Goal: Task Accomplishment & Management: Complete application form

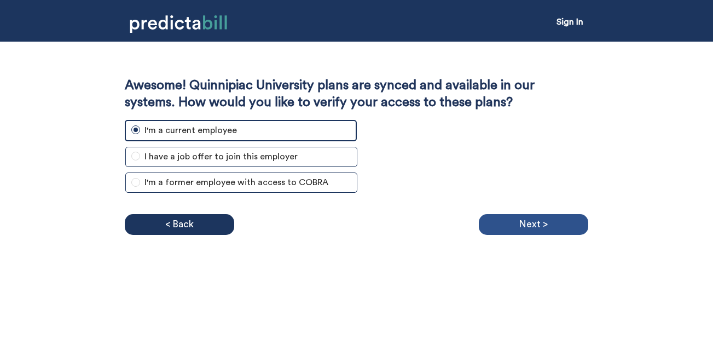
click at [519, 226] on div "Next >" at bounding box center [534, 224] width 110 height 21
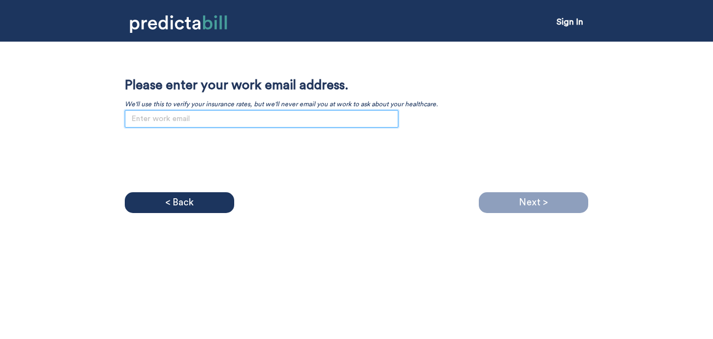
click at [238, 122] on input "email" at bounding box center [262, 119] width 274 height 18
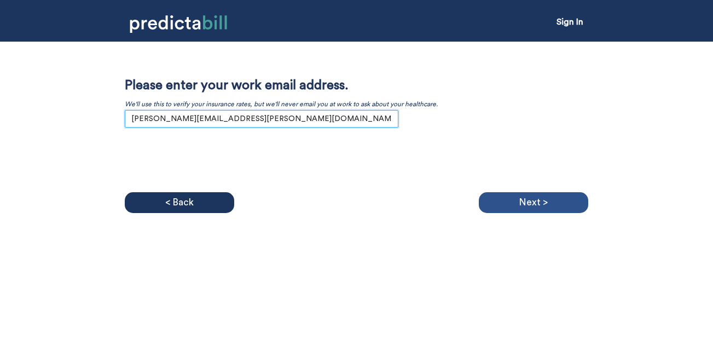
type input "[PERSON_NAME][EMAIL_ADDRESS][PERSON_NAME][DOMAIN_NAME]"
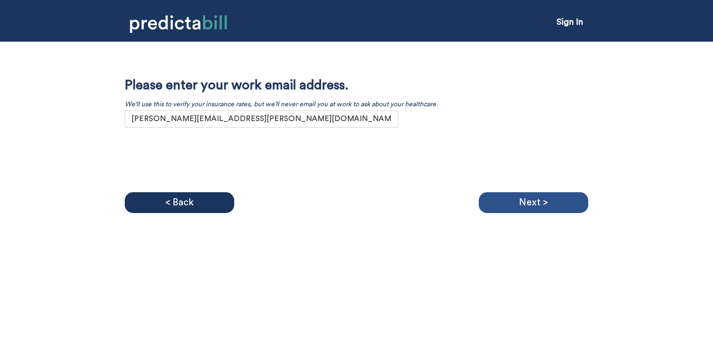
click at [482, 201] on div "Next >" at bounding box center [534, 202] width 110 height 21
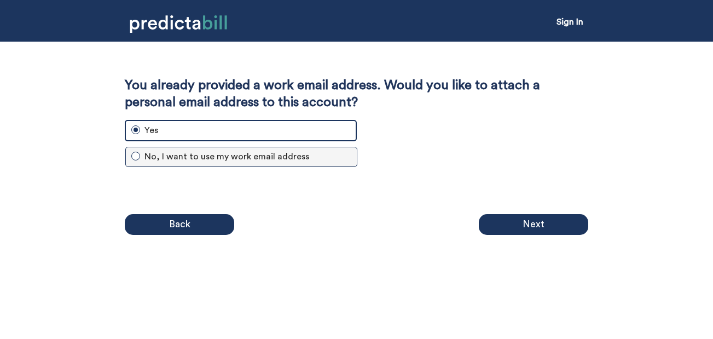
click at [136, 156] on input "No, I want to use my work email address" at bounding box center [135, 156] width 9 height 9
radio input "true"
radio input "false"
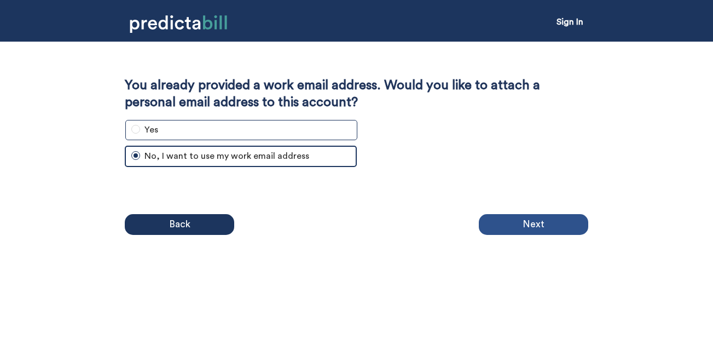
click at [537, 227] on p "Next" at bounding box center [534, 224] width 22 height 16
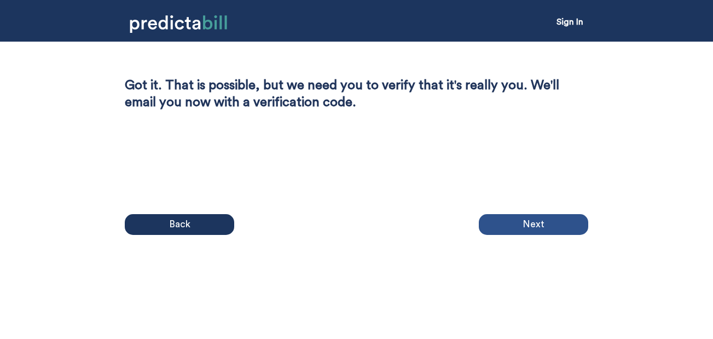
click at [532, 222] on p "Next" at bounding box center [534, 224] width 22 height 16
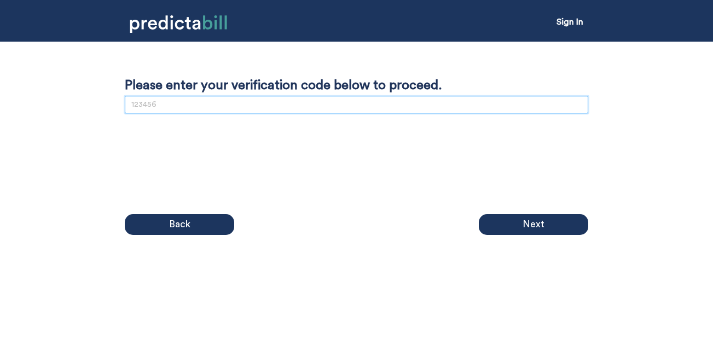
click at [396, 107] on input "text" at bounding box center [357, 105] width 464 height 18
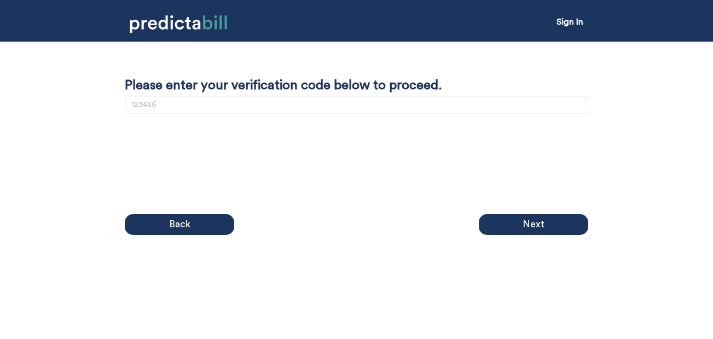
click at [279, 113] on div "Please enter your verification code below to proceed." at bounding box center [357, 95] width 464 height 36
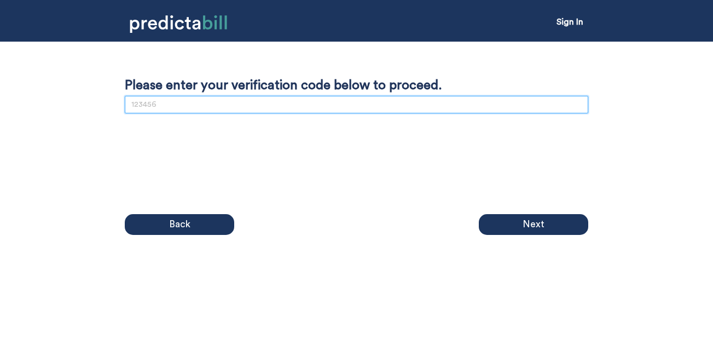
click at [282, 106] on input "text" at bounding box center [357, 105] width 464 height 18
click at [260, 111] on input "text" at bounding box center [357, 105] width 464 height 18
type input "140567"
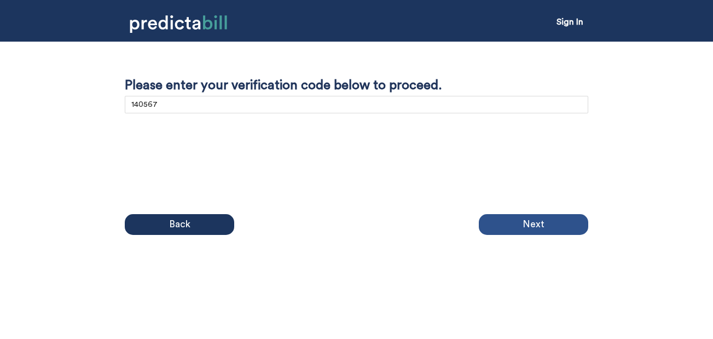
click at [527, 221] on p "Next" at bounding box center [534, 224] width 22 height 16
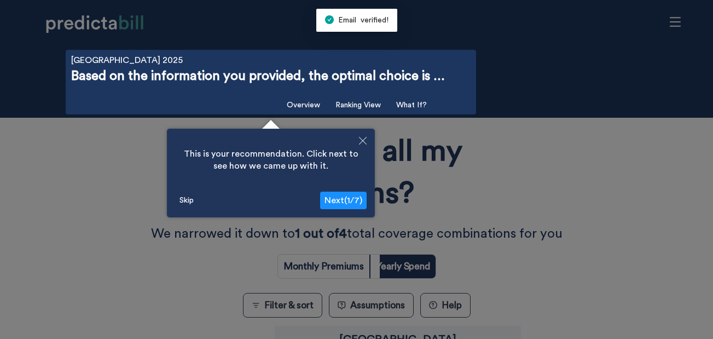
scroll to position [39, 0]
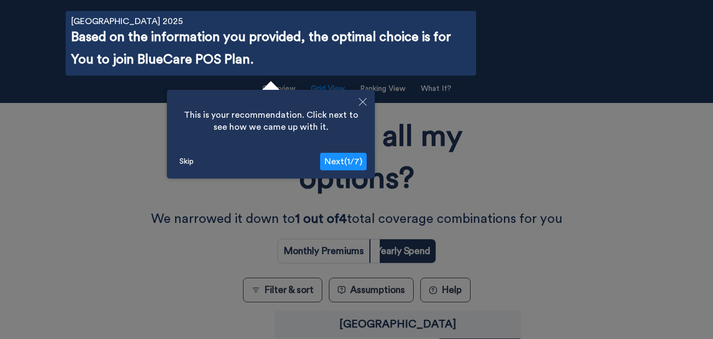
click at [345, 162] on span "Next ( 1 / 7 )" at bounding box center [344, 161] width 38 height 9
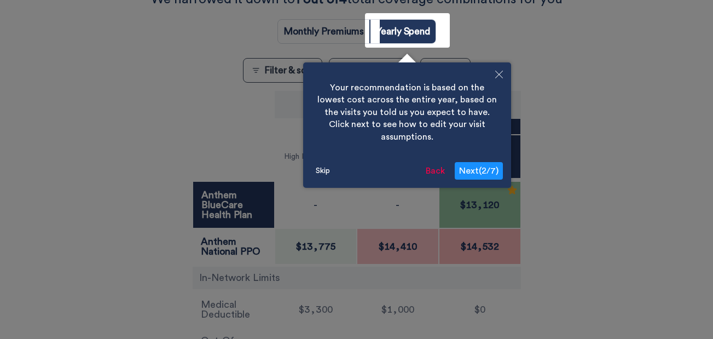
scroll to position [260, 0]
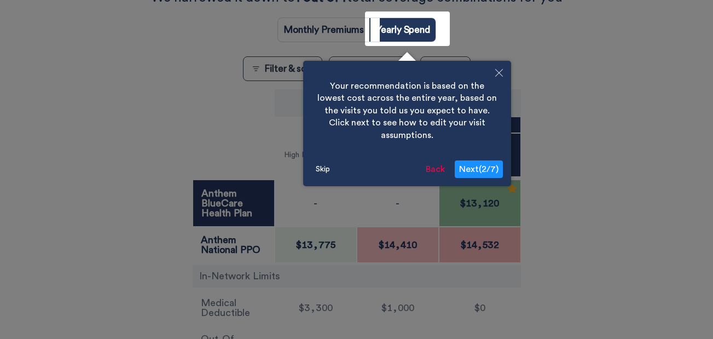
click at [476, 165] on span "Next ( 2 / 7 )" at bounding box center [478, 169] width 39 height 9
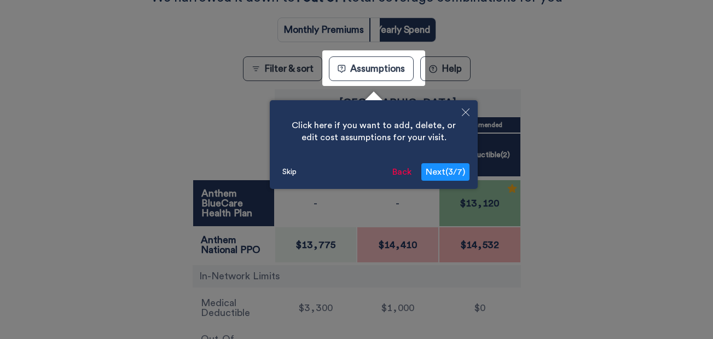
scroll to position [299, 0]
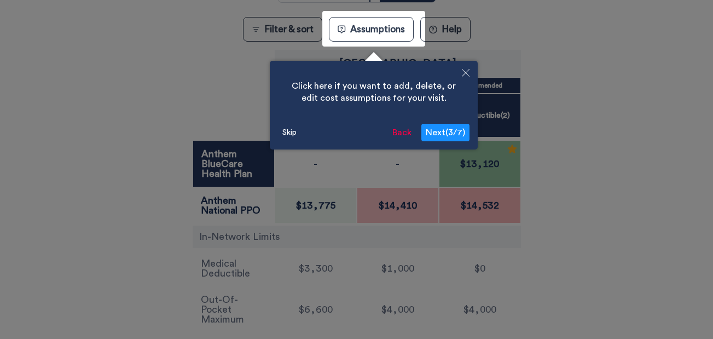
click at [464, 73] on icon "Close" at bounding box center [466, 73] width 8 height 8
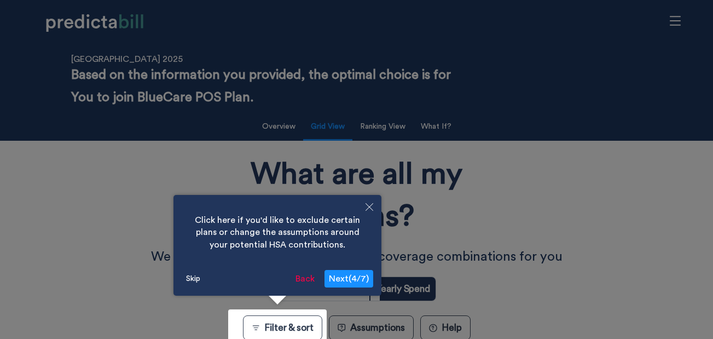
scroll to position [0, 0]
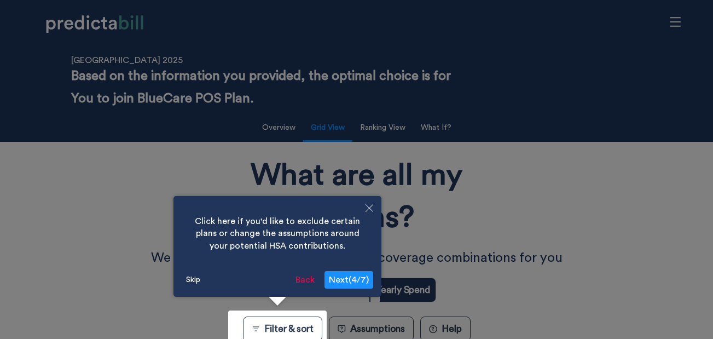
click at [371, 203] on button "Close" at bounding box center [370, 209] width 24 height 26
radio input "true"
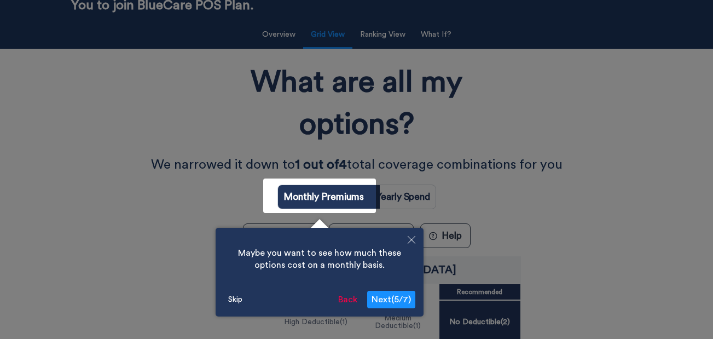
scroll to position [260, 0]
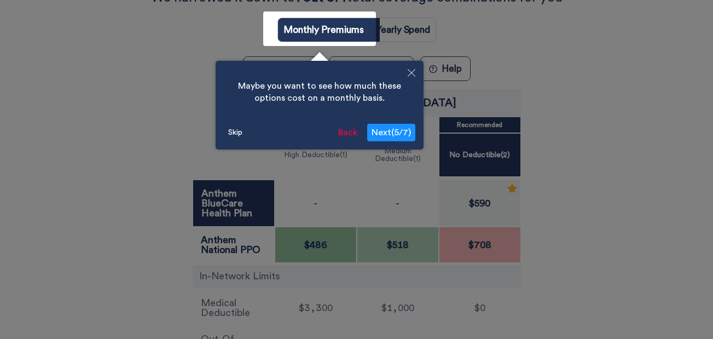
click at [411, 76] on icon "Close" at bounding box center [412, 73] width 8 height 8
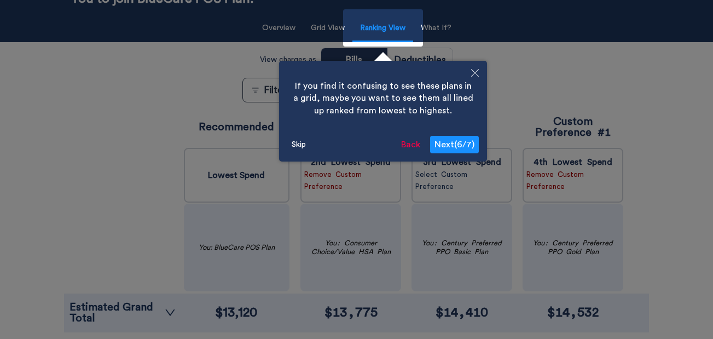
scroll to position [98, 0]
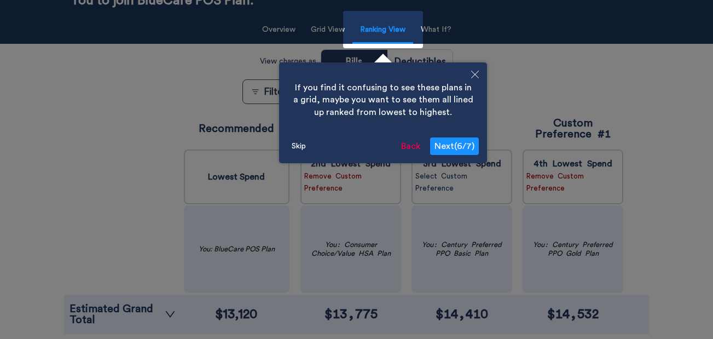
click at [476, 73] on icon "Close" at bounding box center [475, 75] width 8 height 8
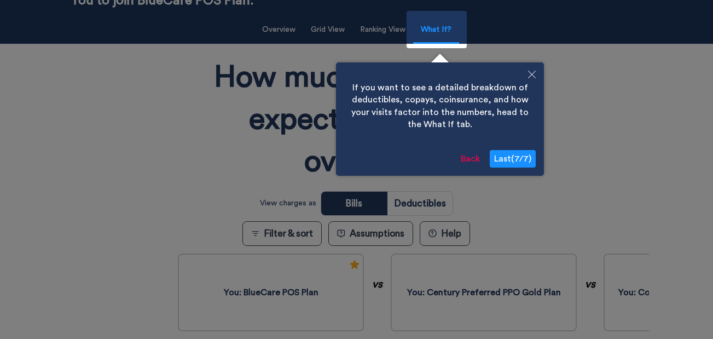
click at [470, 157] on button "Back" at bounding box center [471, 159] width 28 height 18
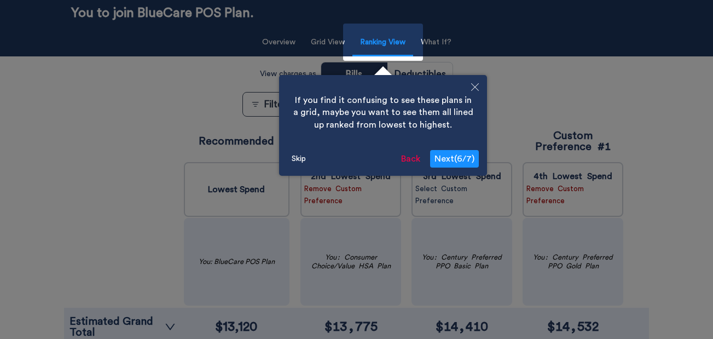
click at [411, 160] on button "Back" at bounding box center [411, 159] width 28 height 18
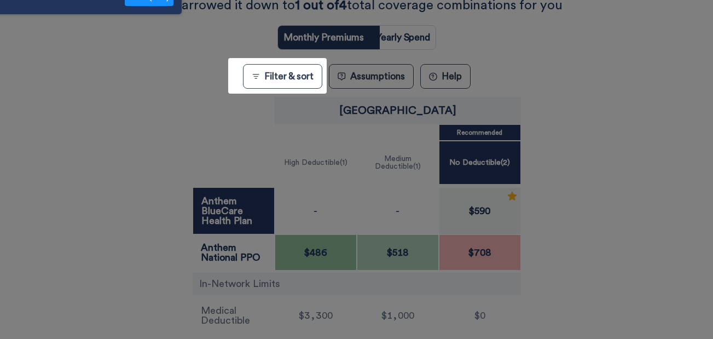
scroll to position [299, 0]
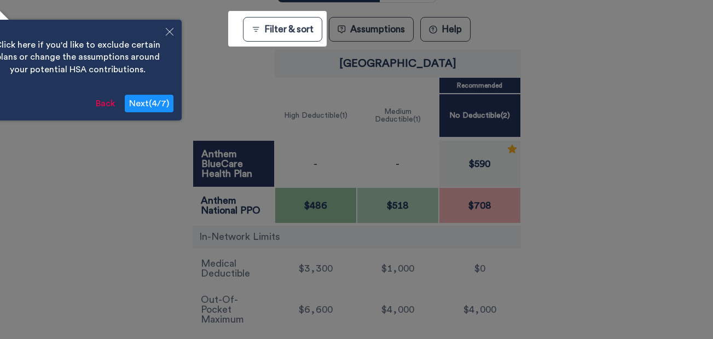
click at [141, 107] on span "Next ( 4 / 7 )" at bounding box center [149, 103] width 40 height 9
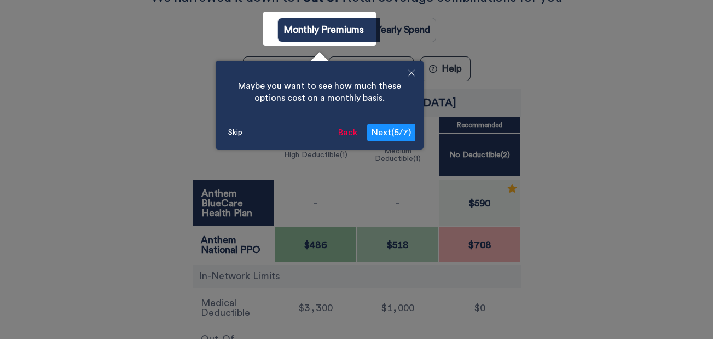
click at [412, 72] on icon "Close" at bounding box center [412, 73] width 8 height 8
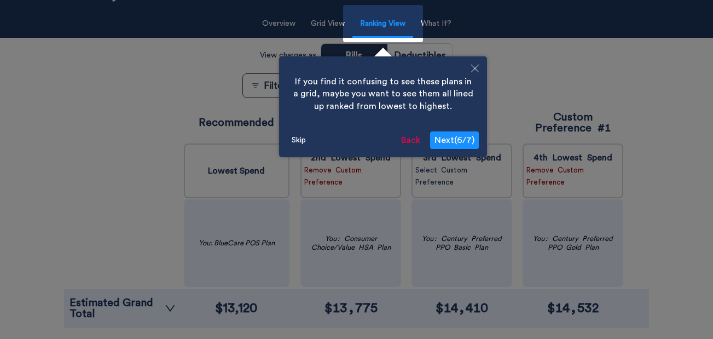
scroll to position [98, 0]
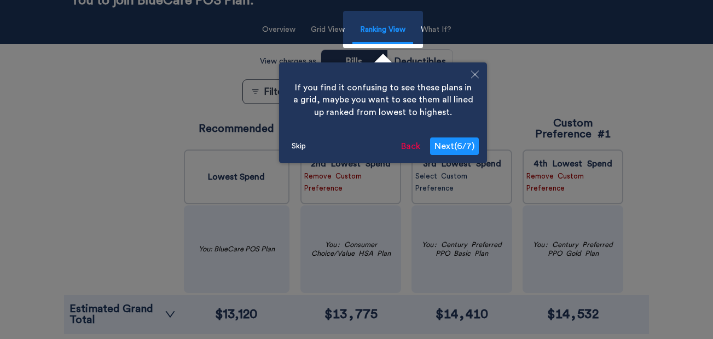
click at [477, 72] on icon "Close" at bounding box center [475, 75] width 8 height 8
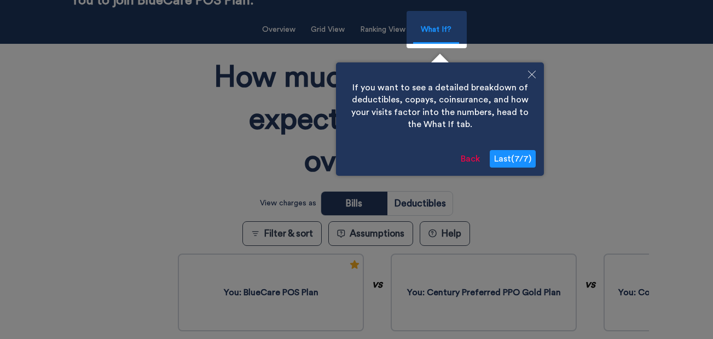
scroll to position [97, 0]
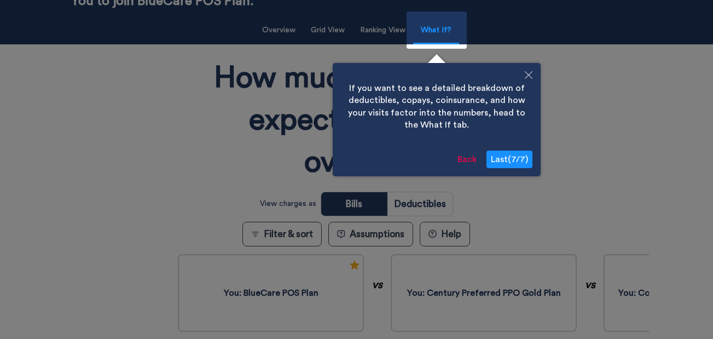
click at [529, 74] on icon "Close" at bounding box center [529, 75] width 8 height 8
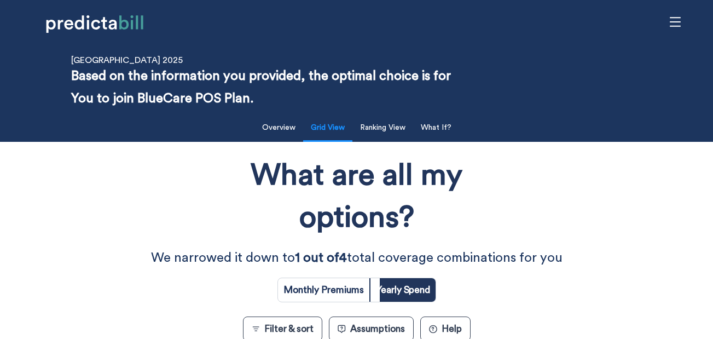
scroll to position [0, 0]
